Goal: Task Accomplishment & Management: Use online tool/utility

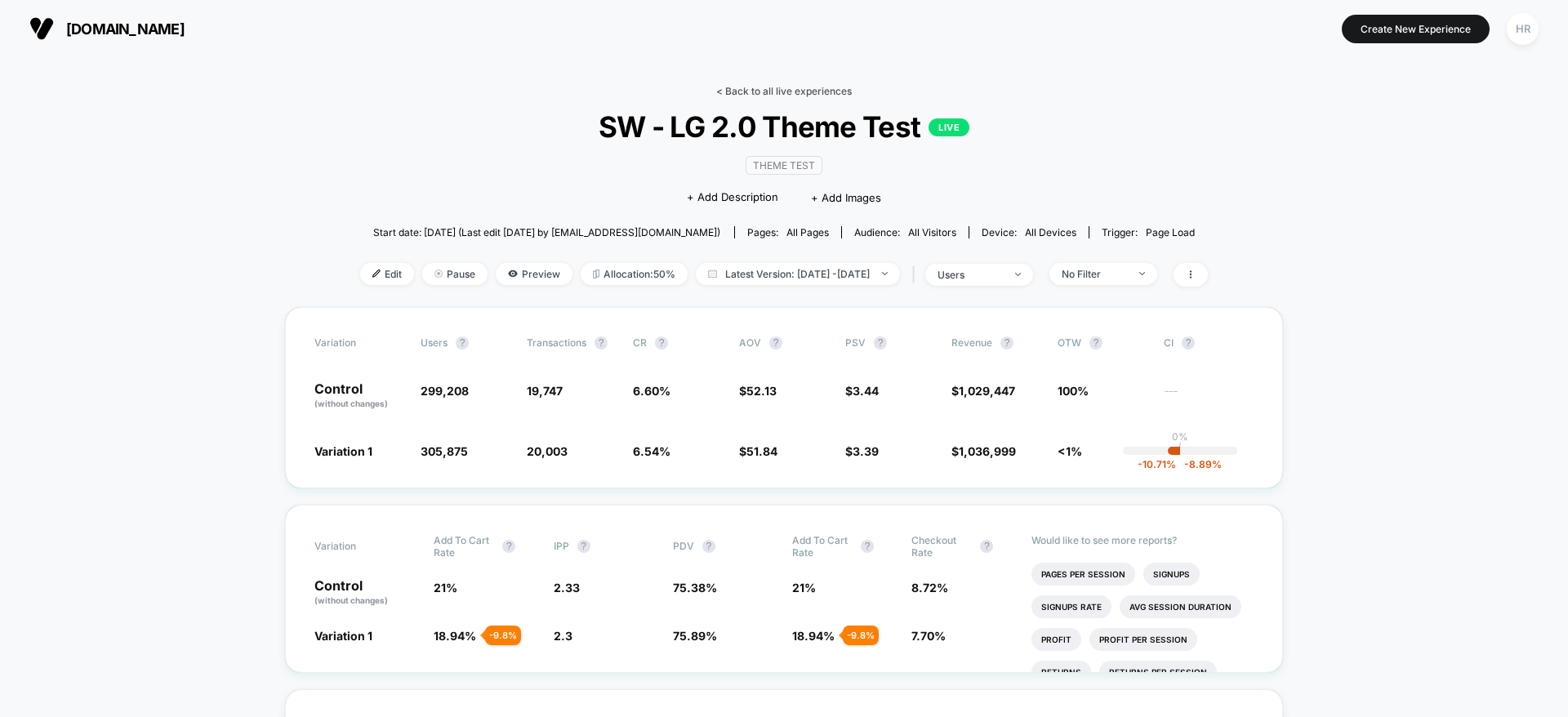
click at [745, 86] on link "< Back to all live experiences" at bounding box center [783, 91] width 135 height 12
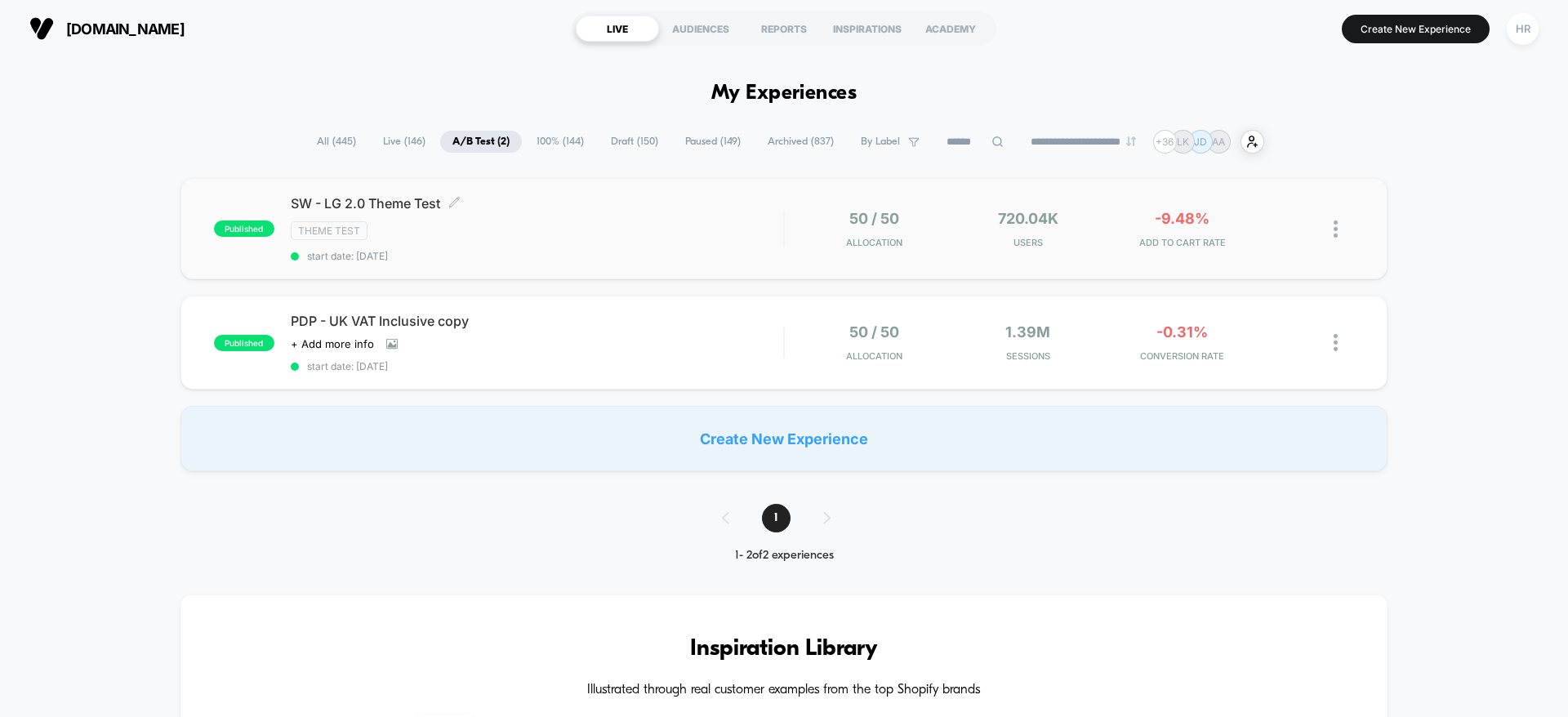
click at [682, 222] on div "Theme Test" at bounding box center [537, 231] width 492 height 19
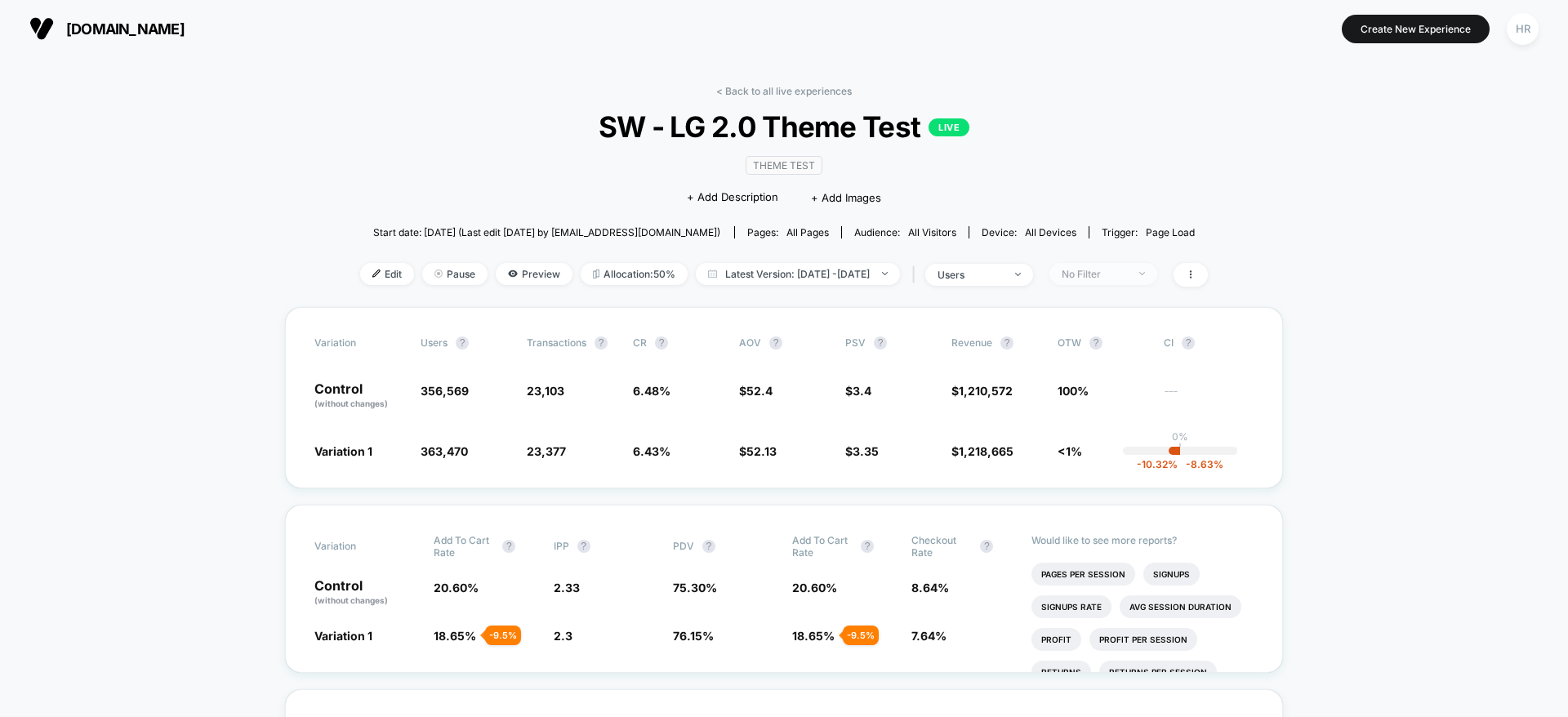
click at [1157, 270] on span "No Filter" at bounding box center [1103, 274] width 108 height 22
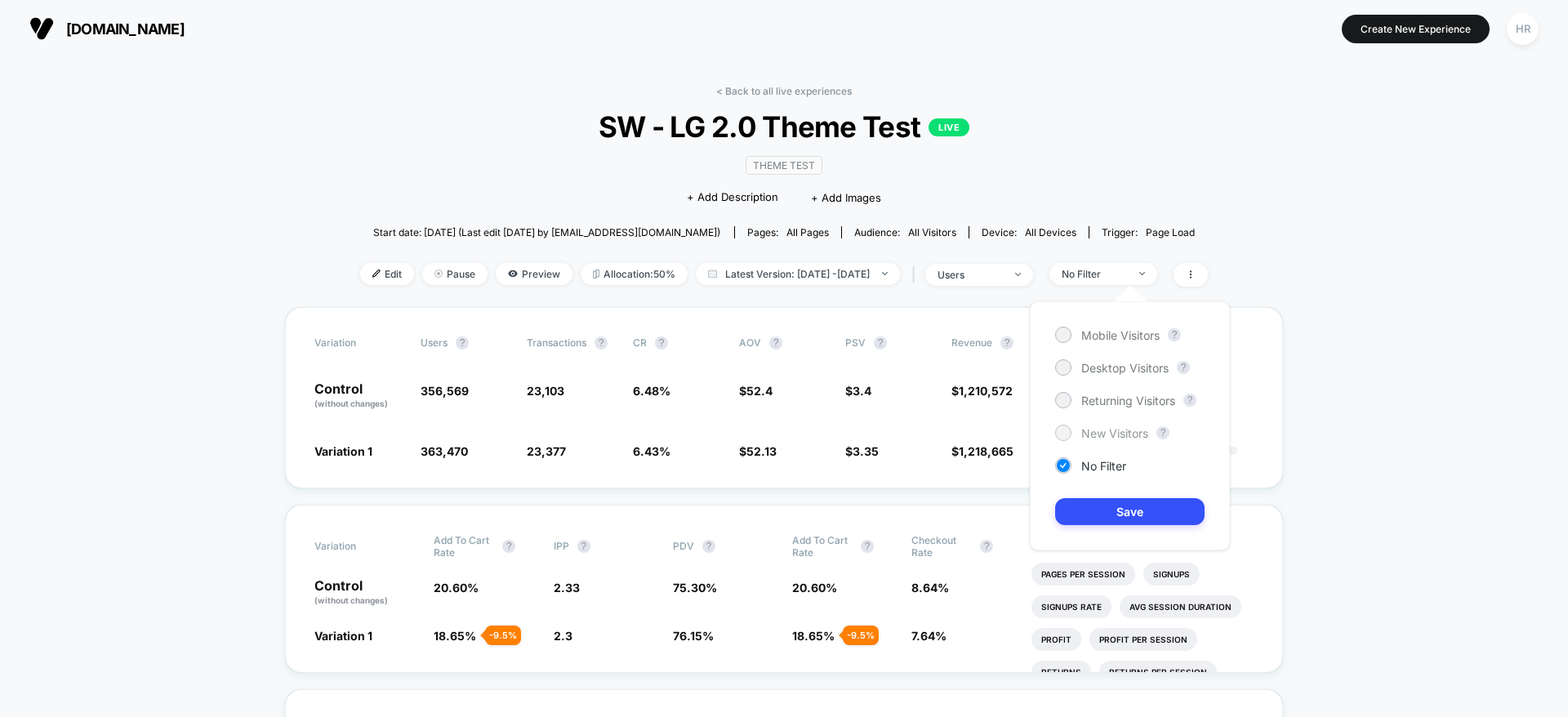
click at [1133, 432] on span "New Visitors" at bounding box center [1114, 433] width 67 height 14
click at [1101, 512] on button "Save" at bounding box center [1130, 511] width 150 height 27
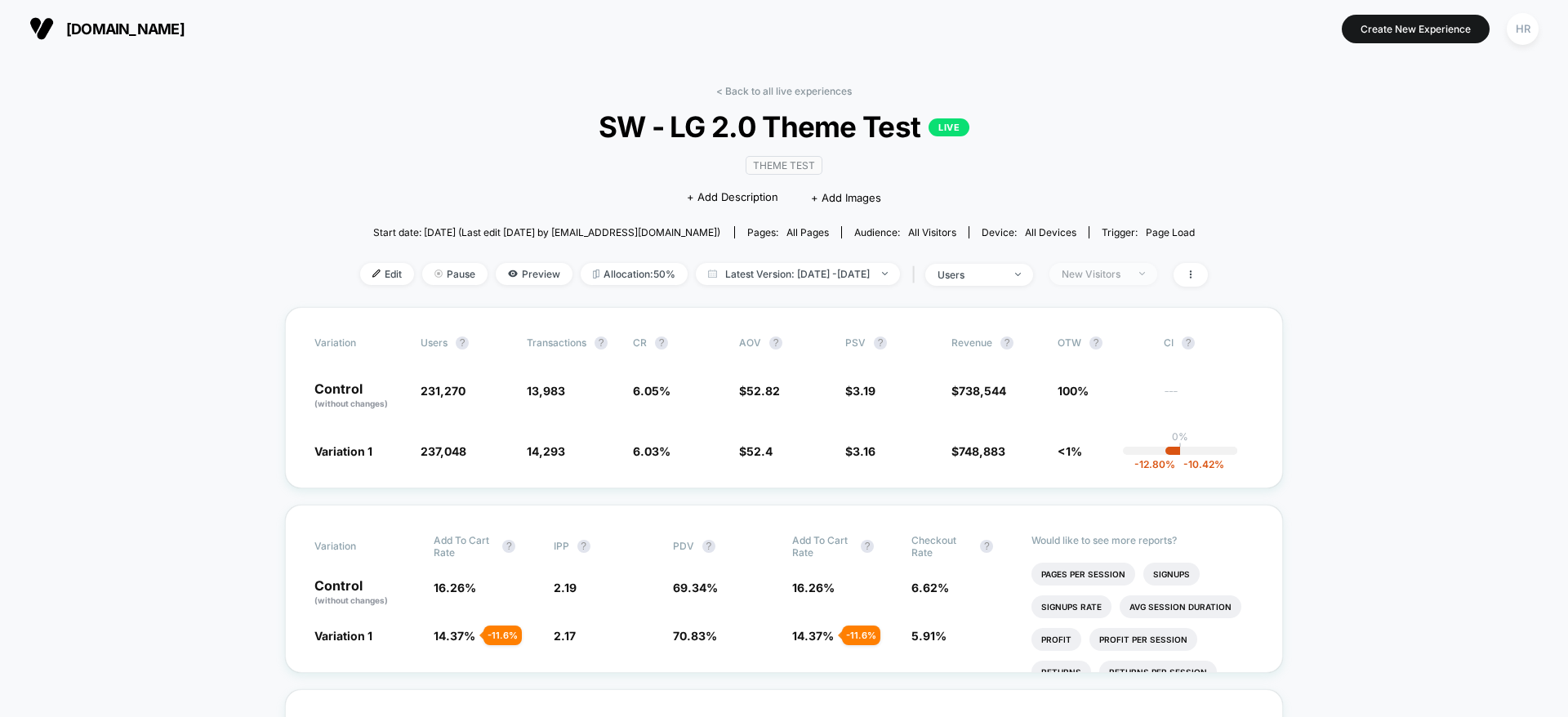
click at [1139, 274] on div at bounding box center [1132, 274] width 12 height 1
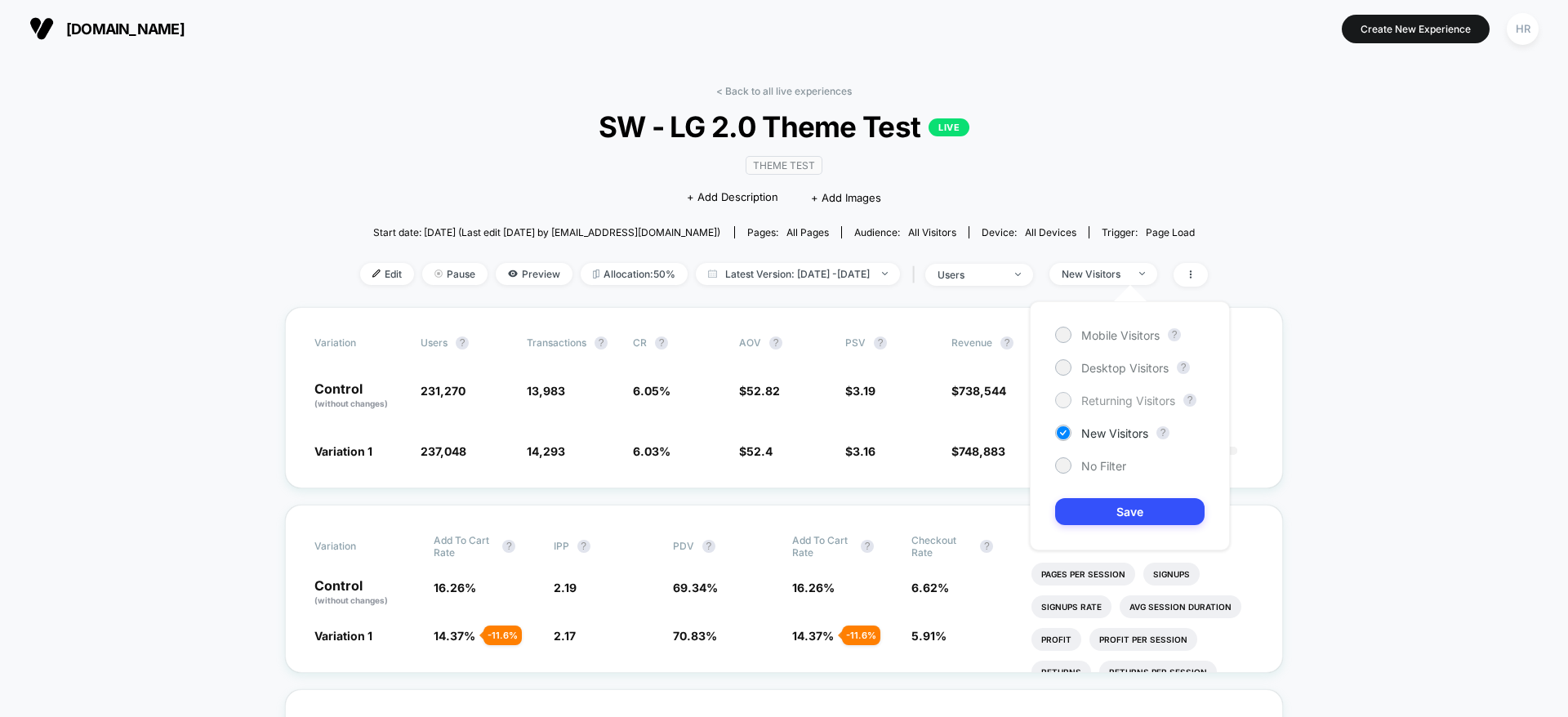
click at [1096, 395] on span "Returning Visitors" at bounding box center [1128, 401] width 94 height 14
click at [1092, 502] on button "Save" at bounding box center [1130, 511] width 150 height 27
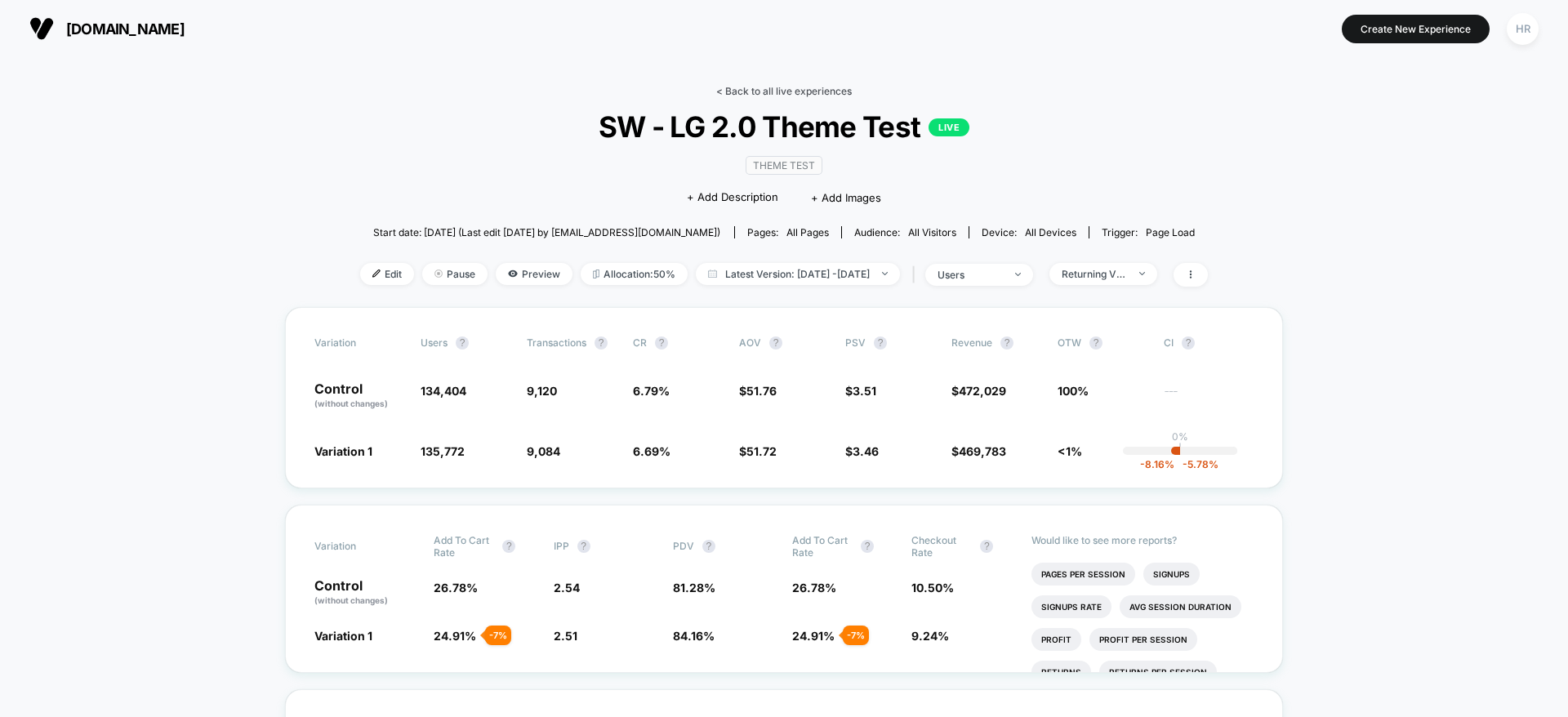
click at [737, 88] on link "< Back to all live experiences" at bounding box center [783, 91] width 135 height 12
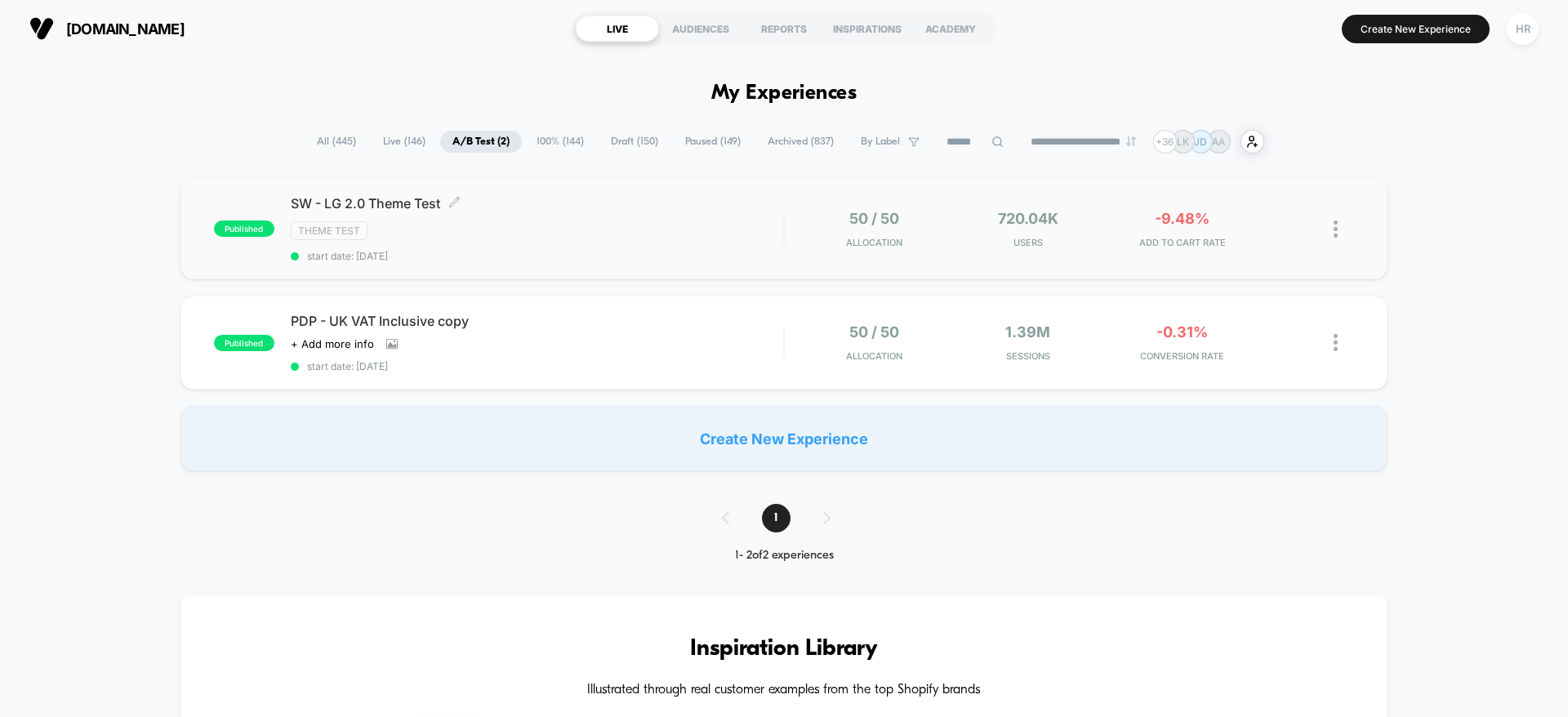
click at [654, 235] on div "Theme Test" at bounding box center [537, 231] width 492 height 19
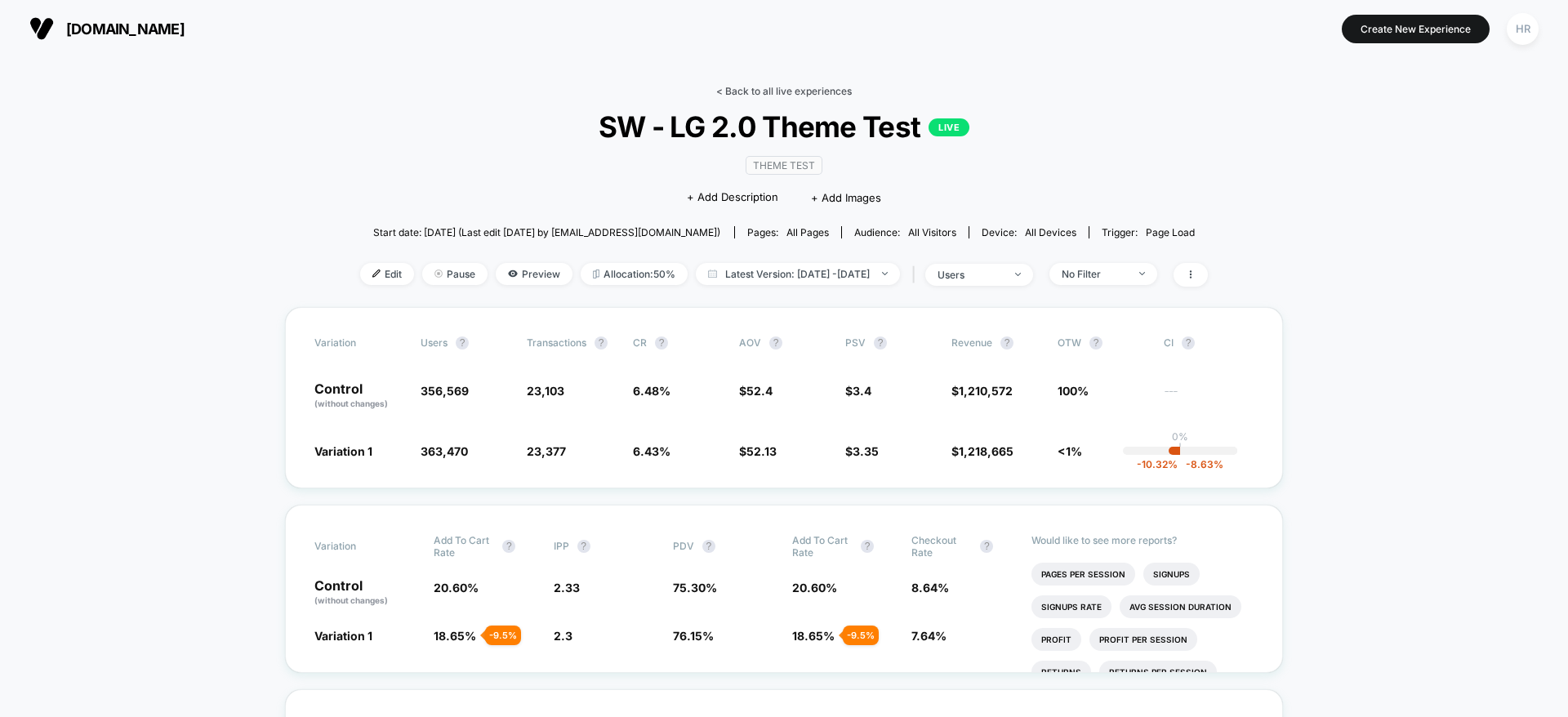
click at [774, 86] on link "< Back to all live experiences" at bounding box center [783, 91] width 135 height 12
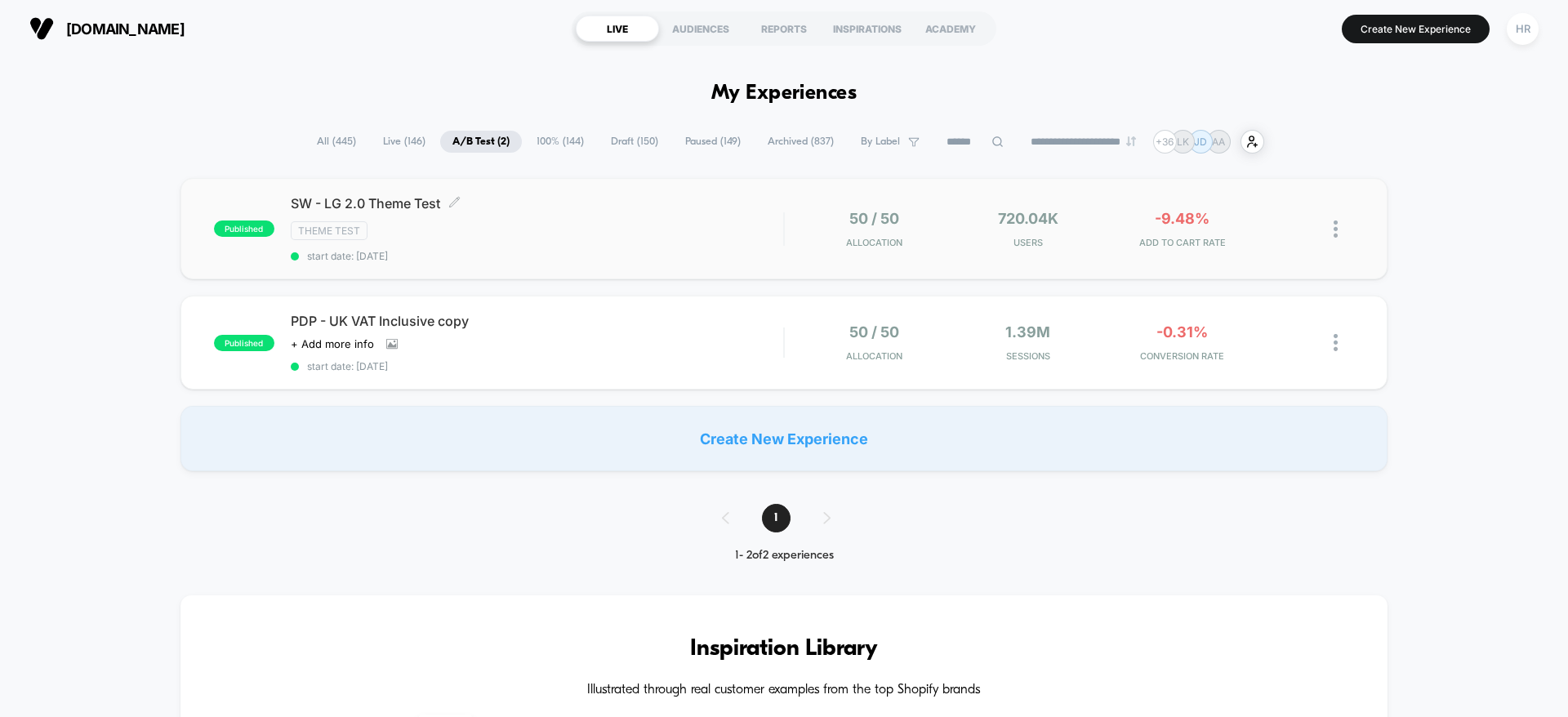
click at [717, 234] on div "Theme Test" at bounding box center [537, 231] width 492 height 19
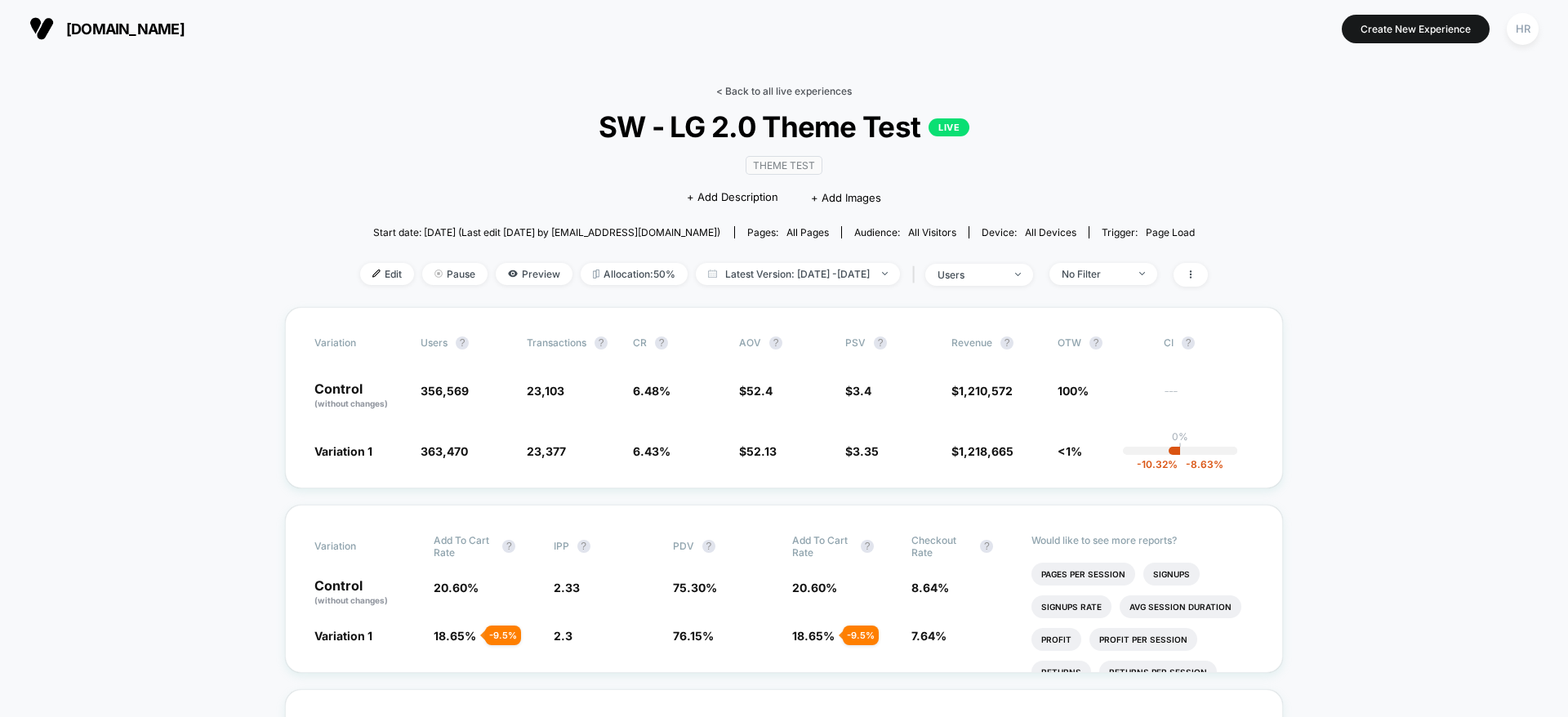
click at [790, 86] on link "< Back to all live experiences" at bounding box center [783, 91] width 135 height 12
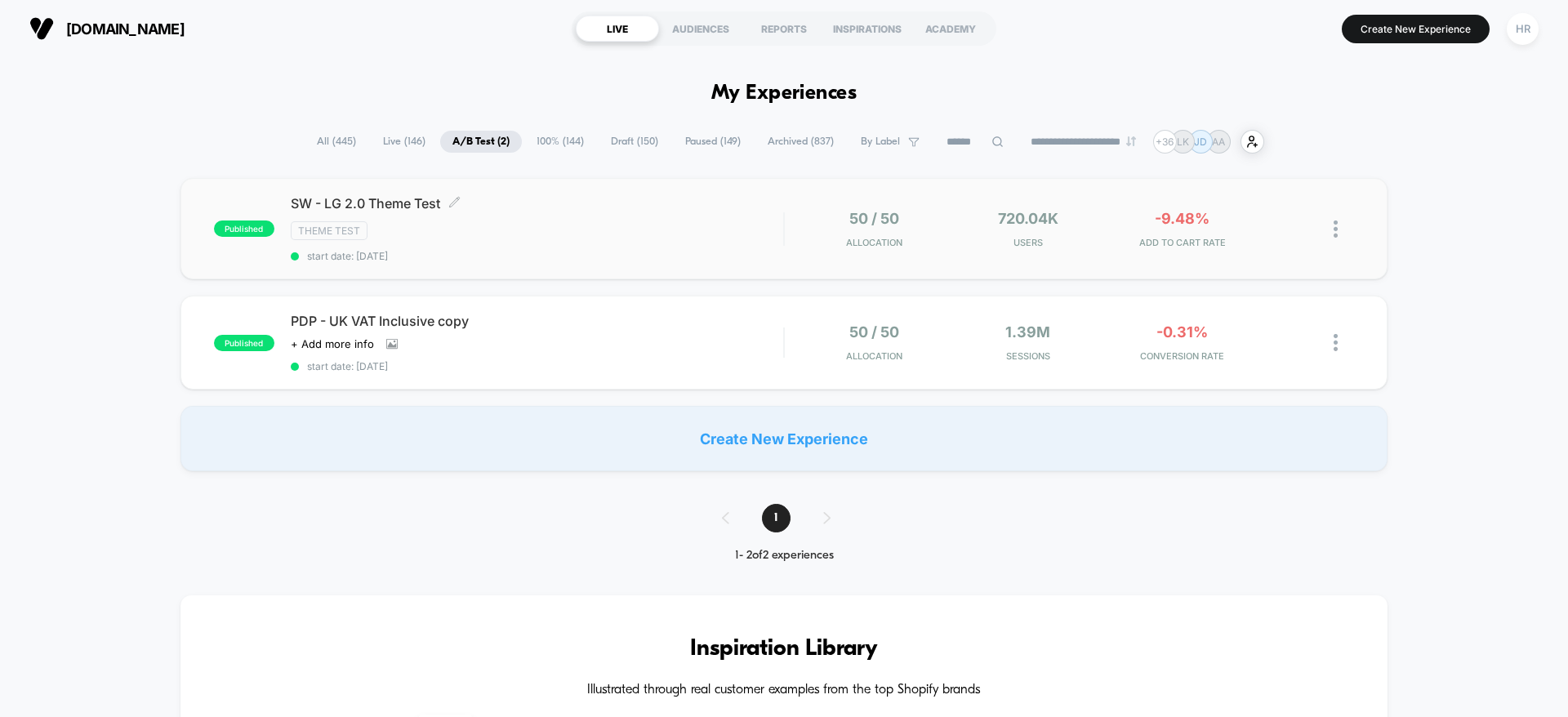
click at [655, 234] on div "Theme Test" at bounding box center [537, 231] width 492 height 19
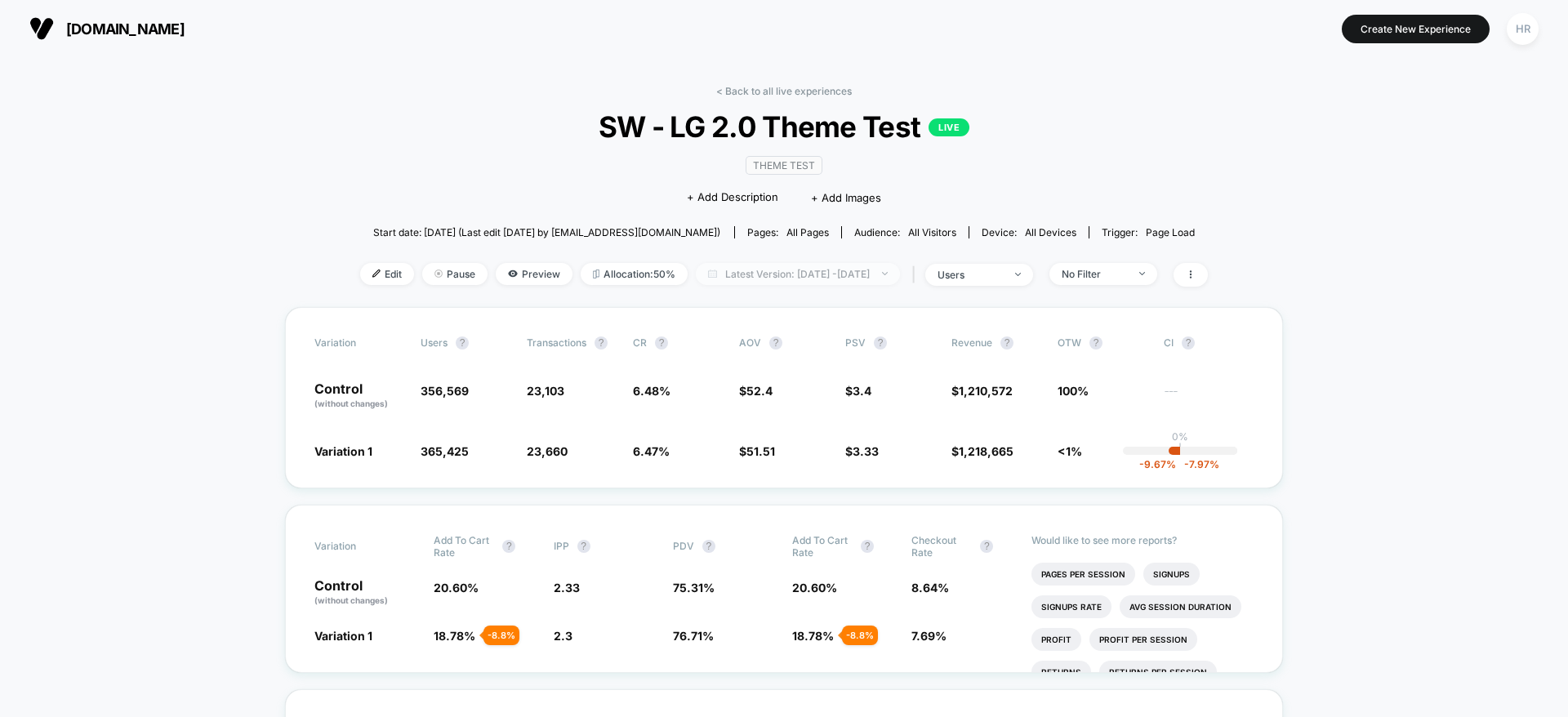
click at [859, 276] on span "Latest Version: Aug 13, 2025 - Aug 18, 2025" at bounding box center [798, 274] width 205 height 22
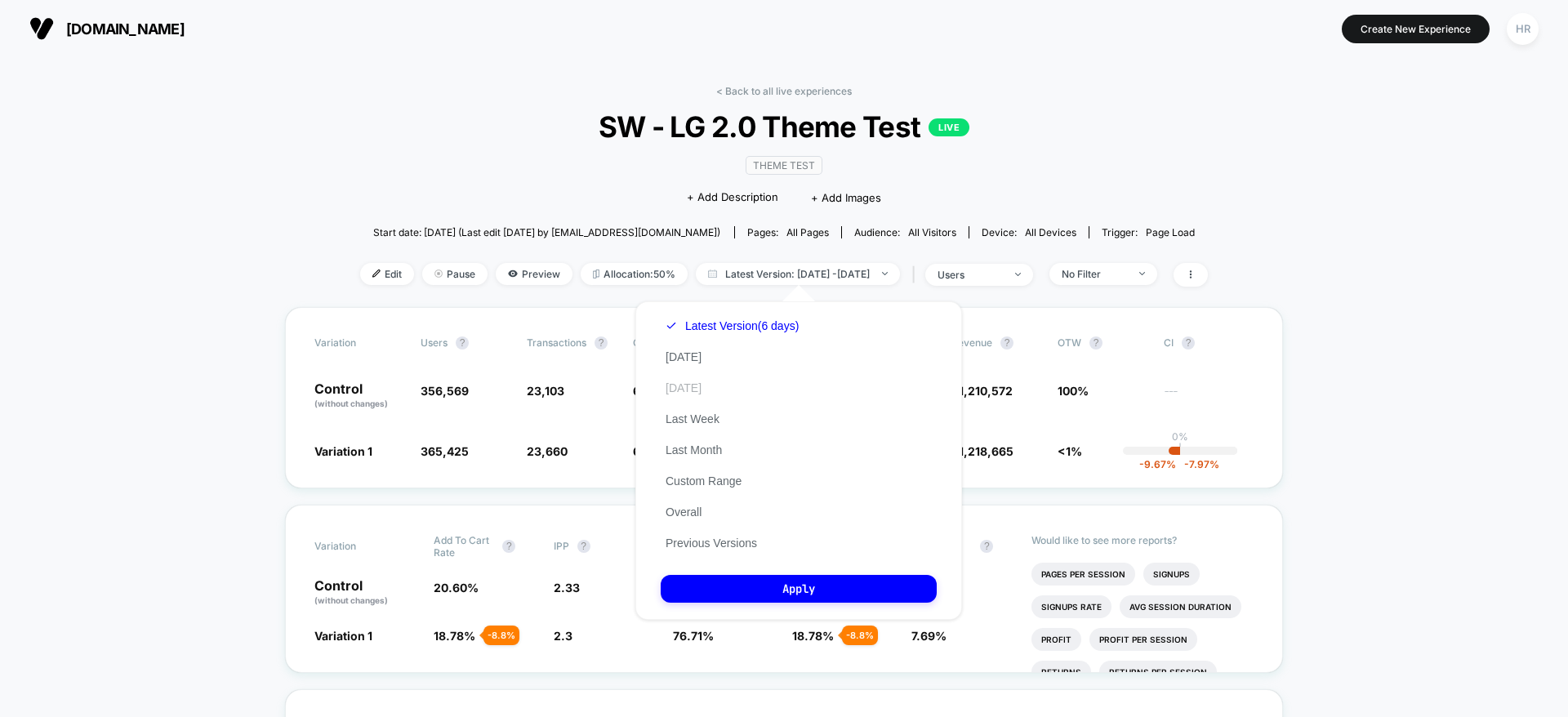
click at [706, 388] on button "Yesterday" at bounding box center [684, 388] width 45 height 15
click at [780, 581] on button "Apply" at bounding box center [798, 588] width 276 height 27
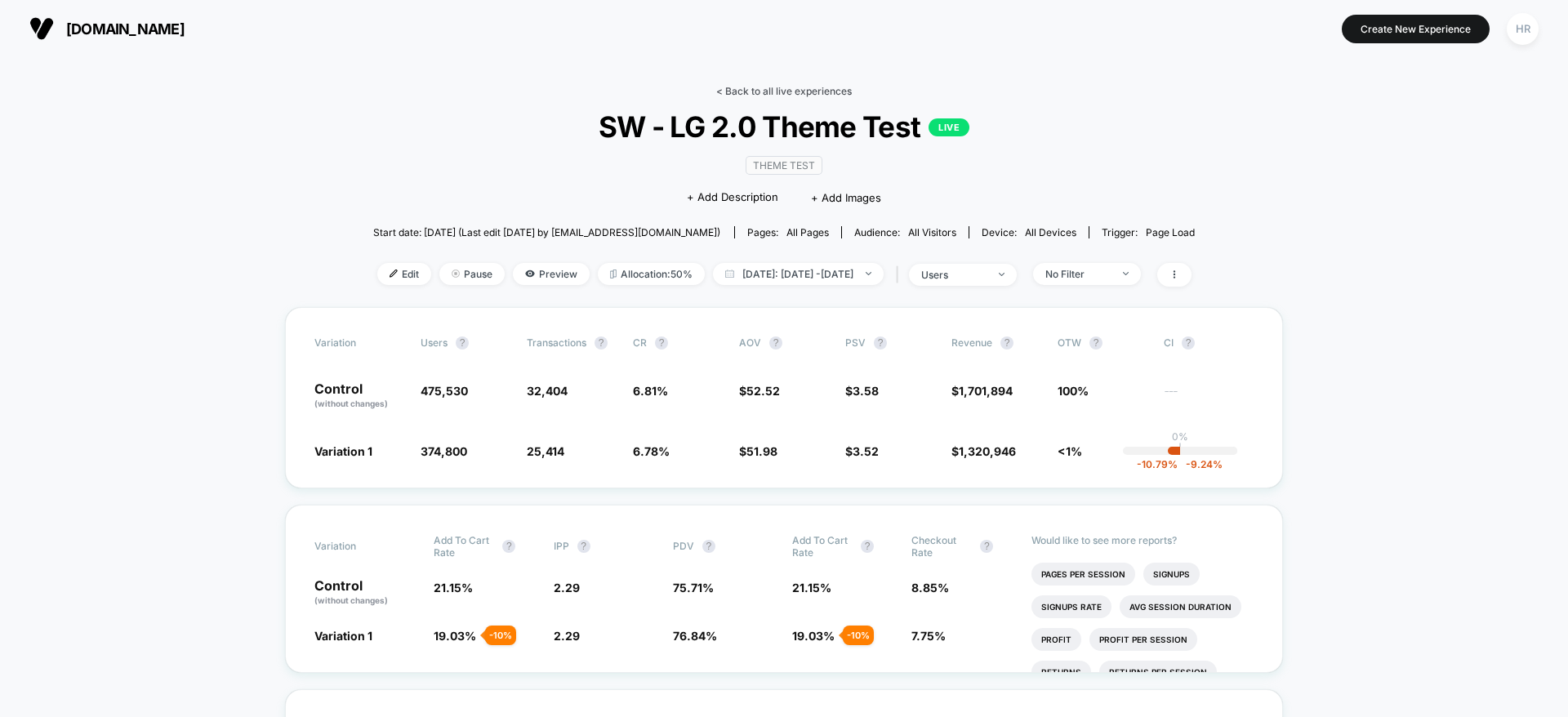
click at [789, 85] on link "< Back to all live experiences" at bounding box center [783, 91] width 135 height 12
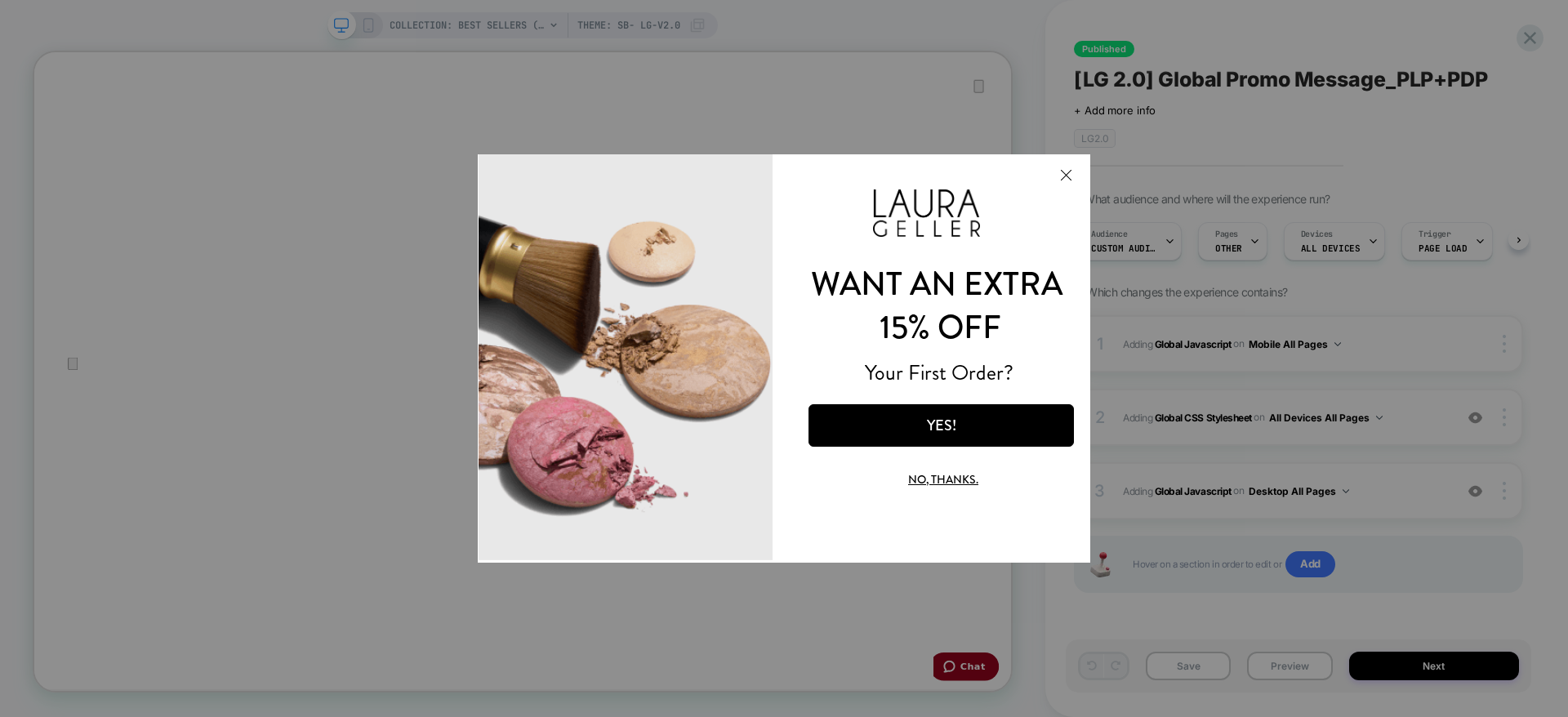
scroll to position [0, 2]
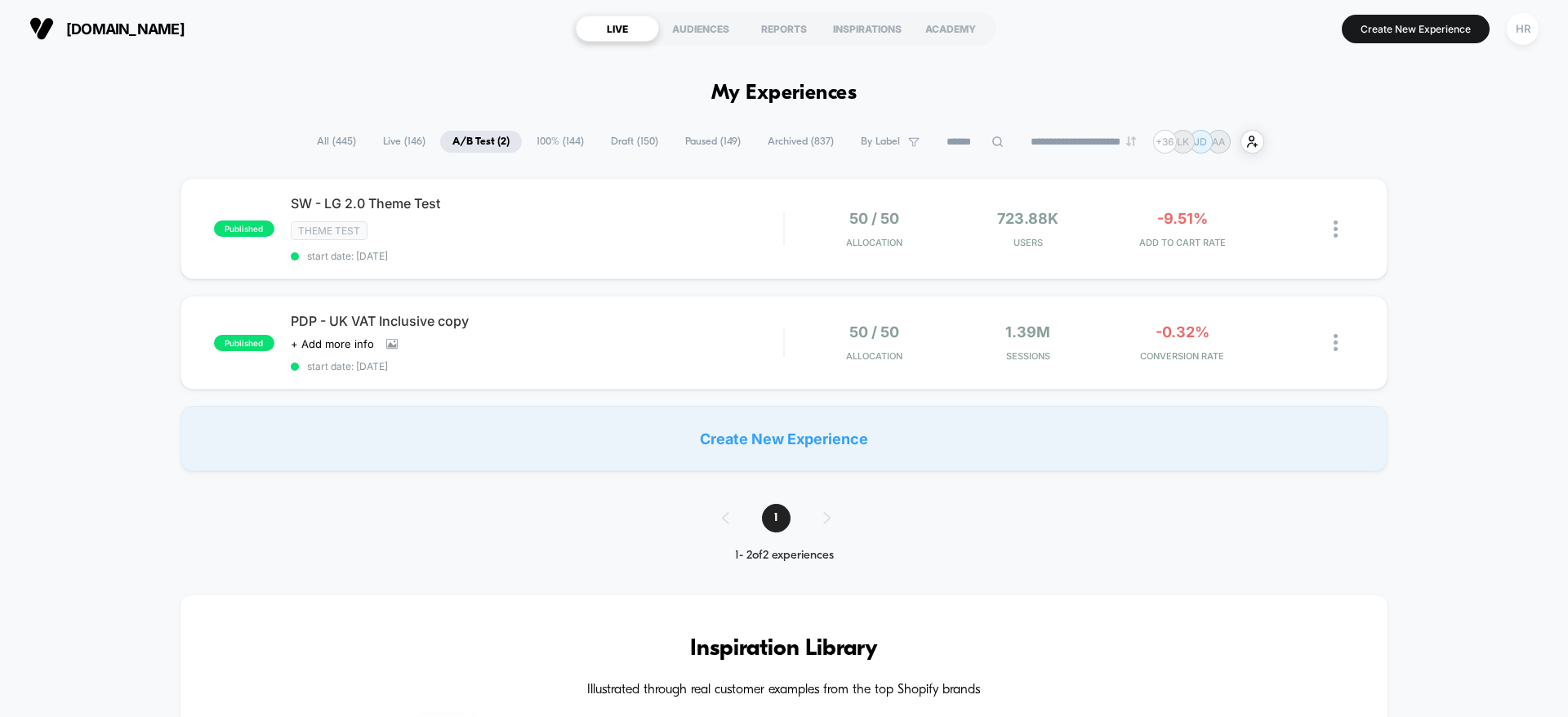
click at [553, 144] on span "100% ( 144 )" at bounding box center [561, 141] width 72 height 22
